Goal: Task Accomplishment & Management: Use online tool/utility

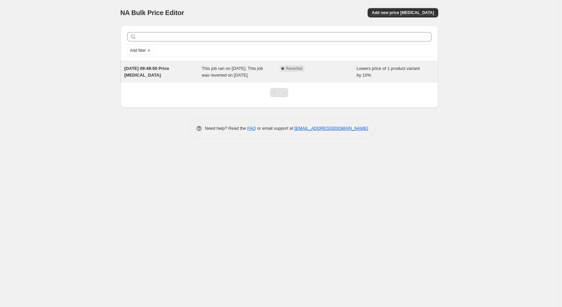
click at [217, 76] on span "This job ran on [DATE]. This job was reverted on [DATE]." at bounding box center [232, 72] width 61 height 12
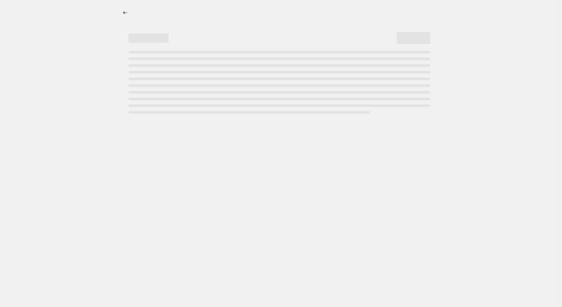
select select "percentage"
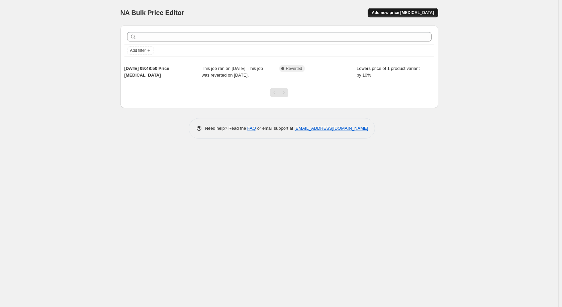
click at [401, 12] on span "Add new price [MEDICAL_DATA]" at bounding box center [402, 12] width 62 height 5
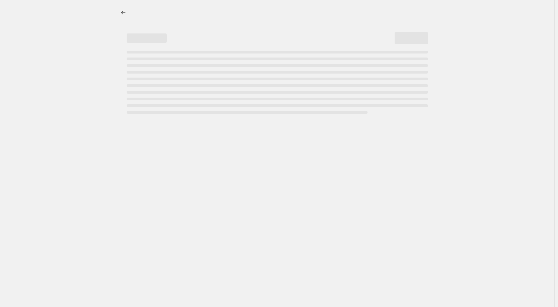
select select "percentage"
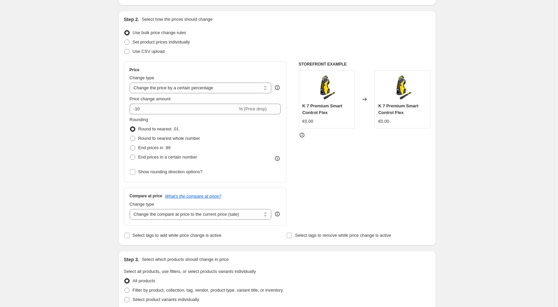
scroll to position [67, 0]
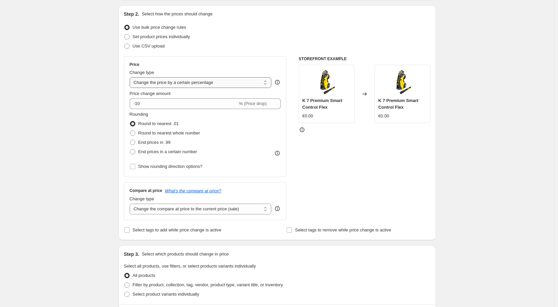
click at [237, 86] on select "Change the price to a certain amount Change the price by a certain amount Chang…" at bounding box center [201, 82] width 142 height 11
click at [131, 77] on select "Change the price to a certain amount Change the price by a certain amount Chang…" at bounding box center [201, 82] width 142 height 11
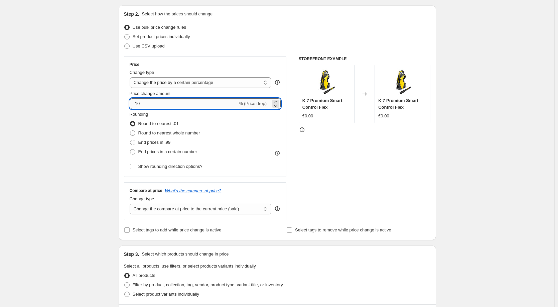
click at [168, 104] on input "-10" at bounding box center [184, 103] width 108 height 11
type input "-1"
type input "-20"
click at [100, 76] on div "Create new price [MEDICAL_DATA]. This page is ready Create new price [MEDICAL_D…" at bounding box center [277, 267] width 555 height 668
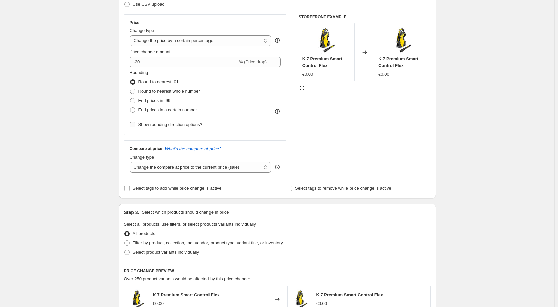
scroll to position [134, 0]
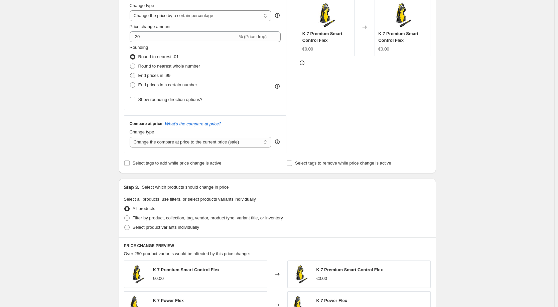
click at [160, 75] on span "End prices in .99" at bounding box center [154, 75] width 32 height 5
click at [130, 73] on input "End prices in .99" at bounding box center [130, 73] width 0 height 0
radio input "true"
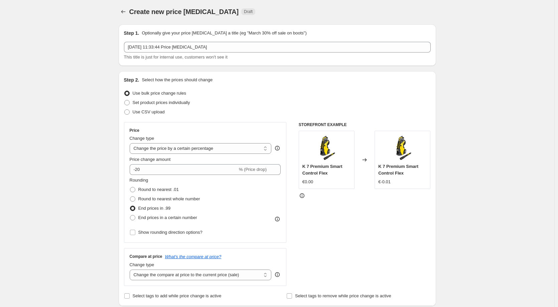
scroll to position [0, 0]
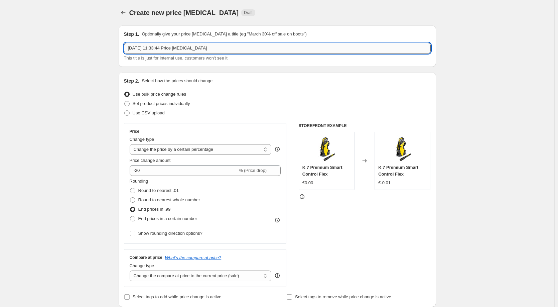
click at [172, 47] on input "[DATE] 11:33:44 Price [MEDICAL_DATA]" at bounding box center [277, 48] width 307 height 11
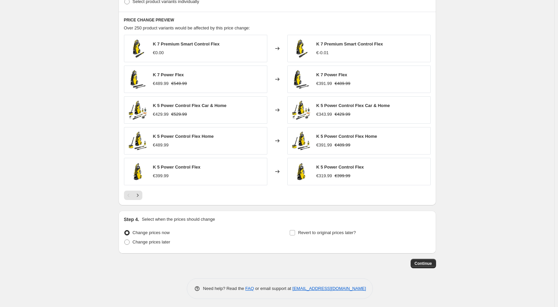
scroll to position [362, 0]
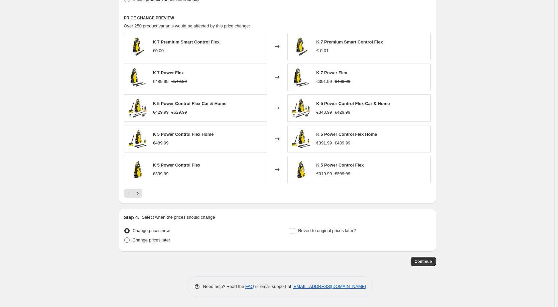
click at [160, 242] on span "Change prices later" at bounding box center [152, 239] width 38 height 5
click at [125, 238] on input "Change prices later" at bounding box center [124, 237] width 0 height 0
radio input "true"
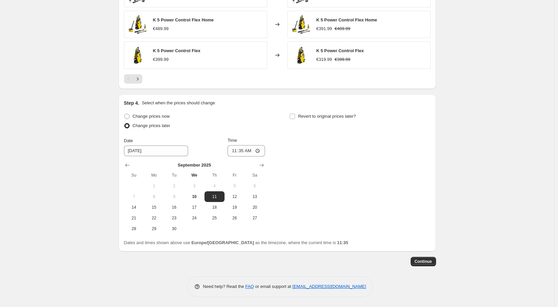
scroll to position [476, 0]
click at [258, 150] on input "11:35" at bounding box center [246, 150] width 37 height 11
click at [301, 154] on div "Change prices now Change prices later Date [DATE] Time 11:35 [DATE] Su Mo Tu We…" at bounding box center [277, 173] width 307 height 122
click at [263, 151] on input "11:35" at bounding box center [246, 150] width 37 height 11
click at [258, 150] on input "11:35" at bounding box center [246, 150] width 37 height 11
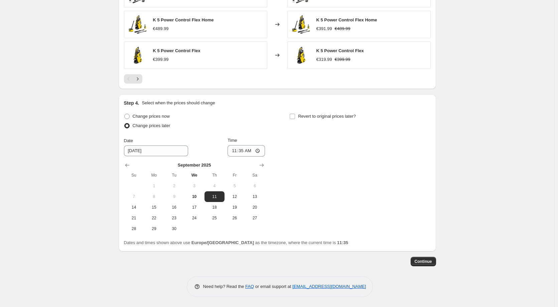
click at [344, 182] on div "Change prices now Change prices later Date [DATE] Time 11:35 [DATE] Su Mo Tu We…" at bounding box center [277, 173] width 307 height 122
click at [262, 151] on input "11:35" at bounding box center [246, 150] width 37 height 11
type input "11:40"
click at [303, 219] on div "Change prices now Change prices later Date [DATE] Time 11:40 [DATE] Su Mo Tu We…" at bounding box center [277, 173] width 307 height 122
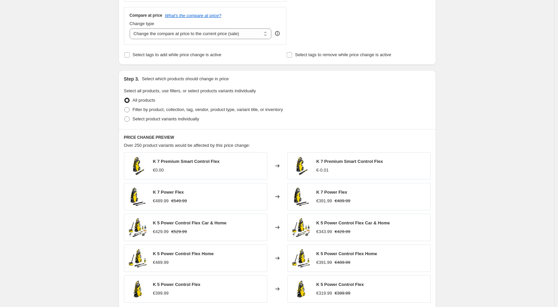
scroll to position [209, 0]
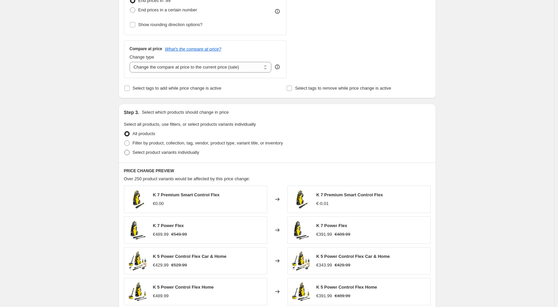
click at [163, 153] on span "Select product variants individually" at bounding box center [166, 152] width 67 height 5
click at [125, 150] on input "Select product variants individually" at bounding box center [124, 150] width 0 height 0
radio input "true"
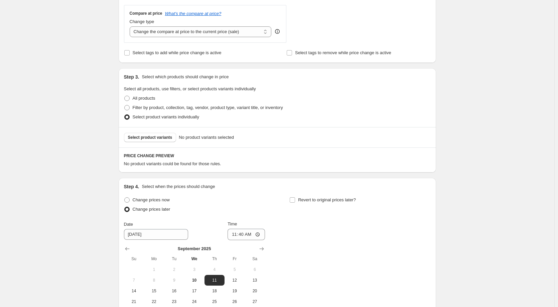
scroll to position [242, 0]
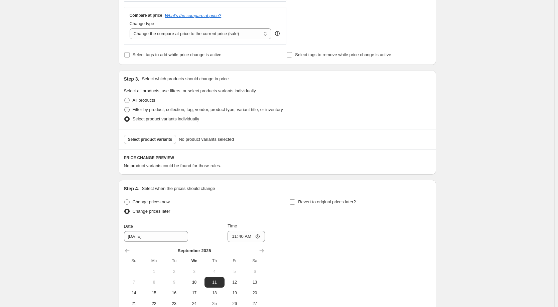
click at [165, 111] on span "Filter by product, collection, tag, vendor, product type, variant title, or inv…" at bounding box center [208, 109] width 150 height 5
click at [125, 107] on input "Filter by product, collection, tag, vendor, product type, variant title, or inv…" at bounding box center [124, 107] width 0 height 0
radio input "true"
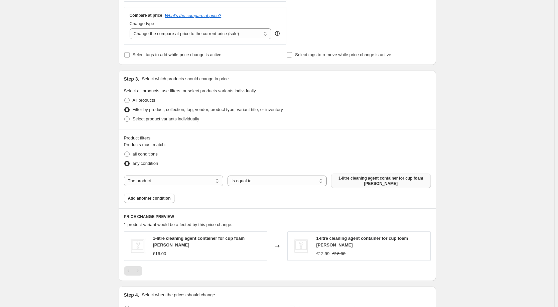
click at [375, 181] on span "1-litre cleaning agent container for cup foam [PERSON_NAME]" at bounding box center [380, 180] width 91 height 11
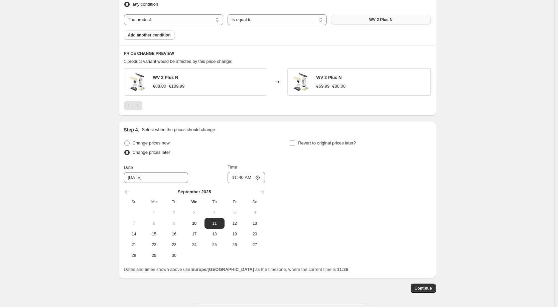
scroll to position [409, 0]
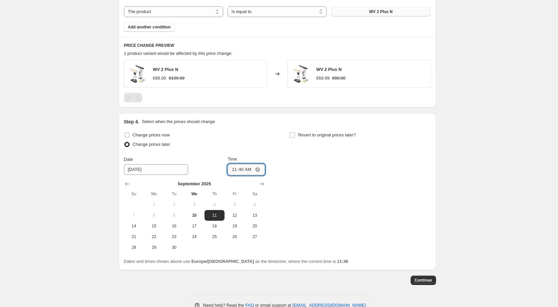
click at [256, 167] on input "11:40" at bounding box center [246, 169] width 37 height 11
click at [251, 170] on input "11:40" at bounding box center [246, 169] width 37 height 11
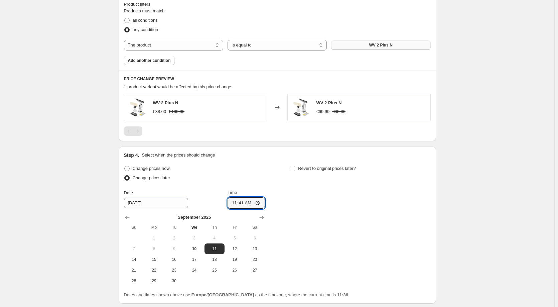
type input "11:42"
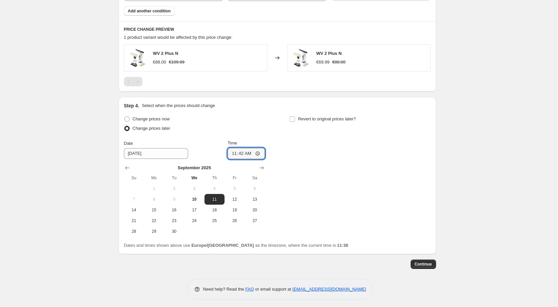
scroll to position [428, 0]
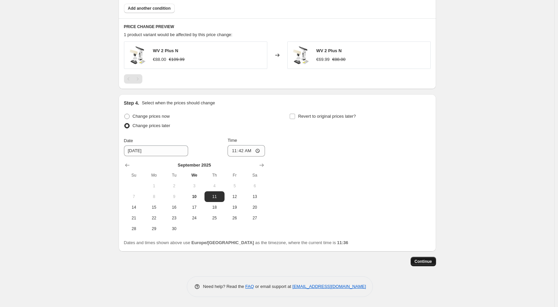
click at [426, 262] on span "Continue" at bounding box center [423, 261] width 17 height 5
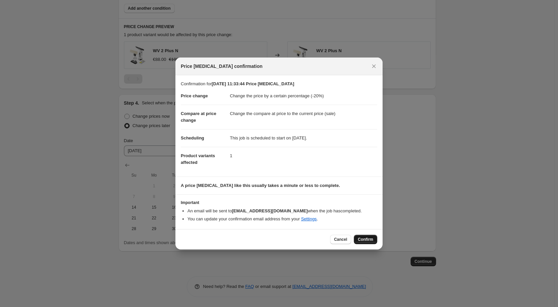
click at [367, 239] on span "Confirm" at bounding box center [365, 239] width 15 height 5
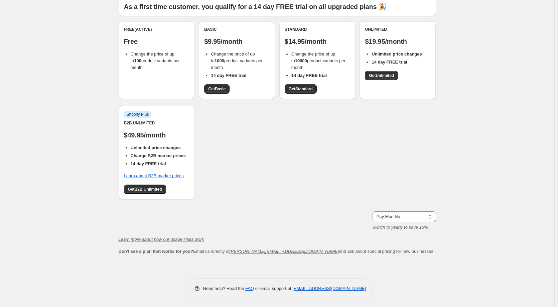
scroll to position [51, 0]
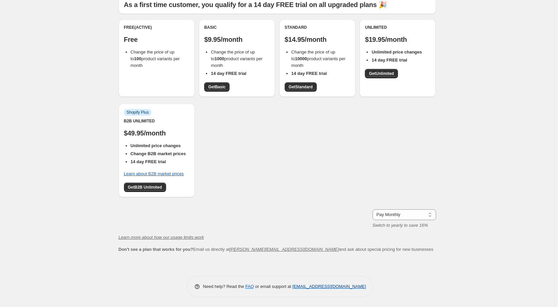
drag, startPoint x: 373, startPoint y: 287, endPoint x: 330, endPoint y: 286, distance: 42.8
click at [330, 286] on div "Need help? Read the FAQ or email support at [EMAIL_ADDRESS][DOMAIN_NAME]" at bounding box center [280, 286] width 187 height 21
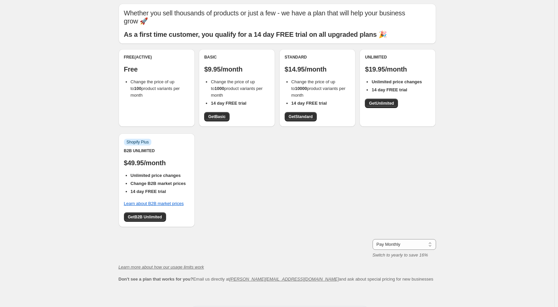
scroll to position [0, 0]
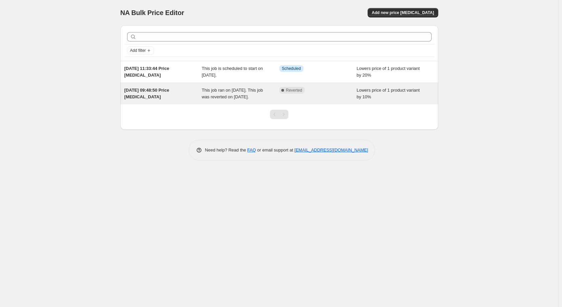
click at [301, 99] on div "Complete Reverted" at bounding box center [318, 93] width 78 height 13
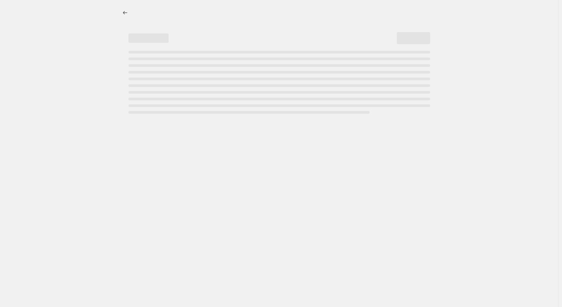
select select "percentage"
